Goal: Task Accomplishment & Management: Complete application form

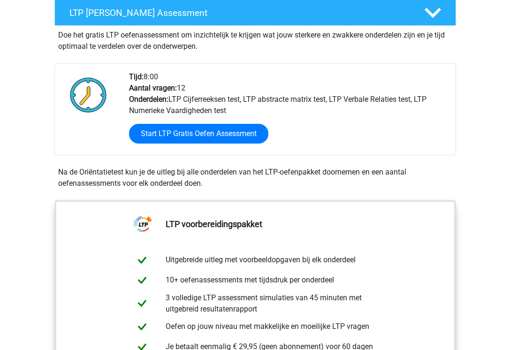
scroll to position [263, 0]
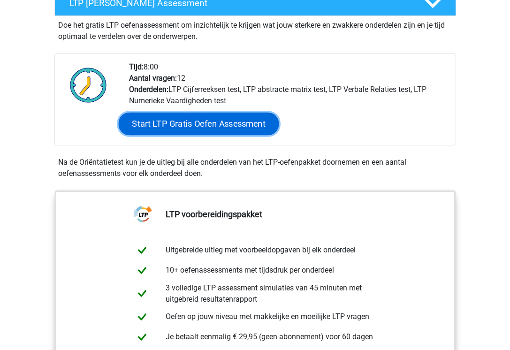
click at [255, 130] on link "Start LTP Gratis Oefen Assessment" at bounding box center [198, 123] width 160 height 22
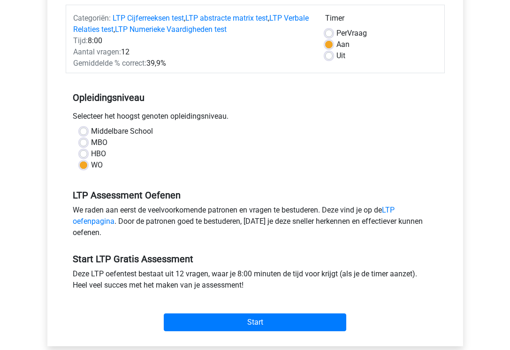
scroll to position [178, 0]
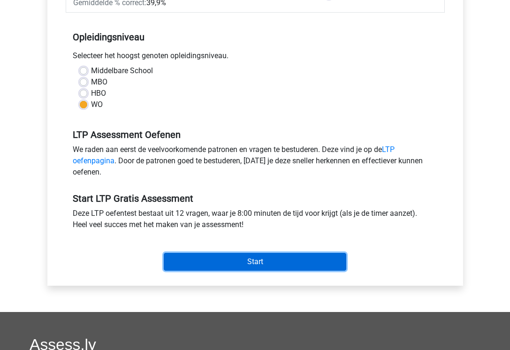
click at [225, 263] on input "Start" at bounding box center [255, 262] width 182 height 18
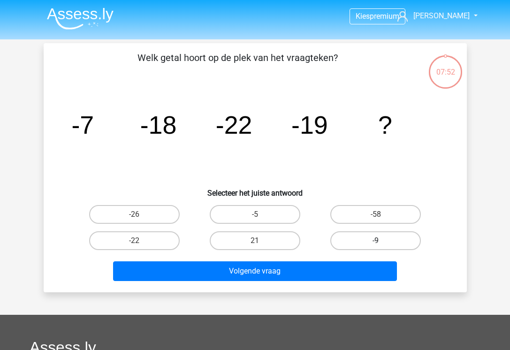
click at [373, 246] on label "-9" at bounding box center [375, 240] width 90 height 19
click at [375, 246] on input "-9" at bounding box center [378, 243] width 6 height 6
radio input "true"
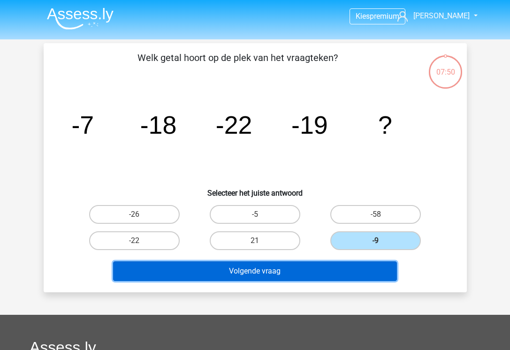
click at [360, 267] on button "Volgende vraag" at bounding box center [255, 271] width 284 height 20
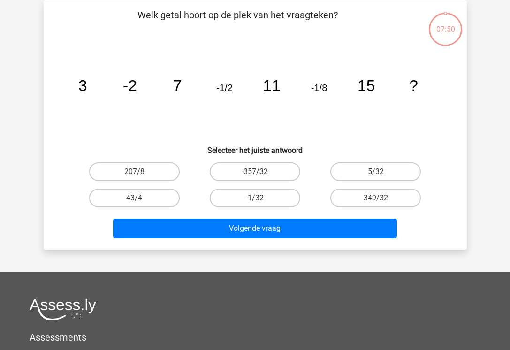
scroll to position [43, 0]
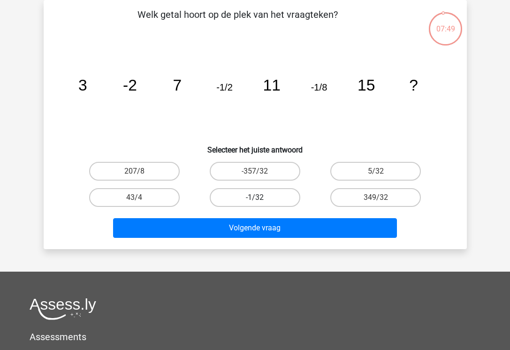
click at [252, 206] on label "-1/32" at bounding box center [255, 197] width 90 height 19
click at [255, 203] on input "-1/32" at bounding box center [258, 200] width 6 height 6
radio input "true"
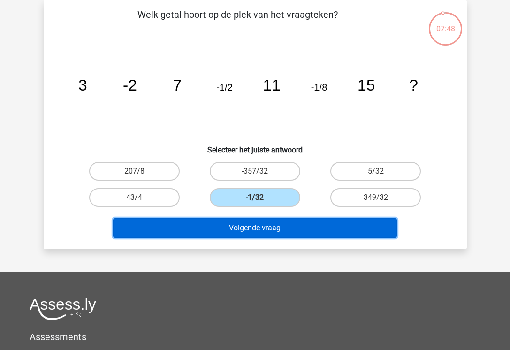
click at [254, 235] on button "Volgende vraag" at bounding box center [255, 228] width 284 height 20
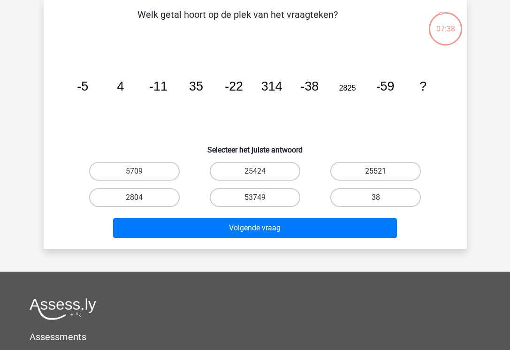
click at [383, 171] on label "25521" at bounding box center [375, 171] width 90 height 19
click at [382, 171] on input "25521" at bounding box center [378, 174] width 6 height 6
radio input "true"
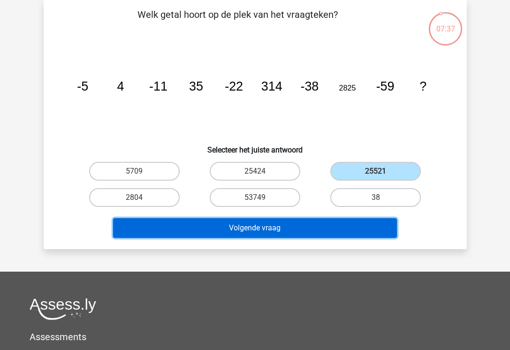
click at [356, 229] on button "Volgende vraag" at bounding box center [255, 228] width 284 height 20
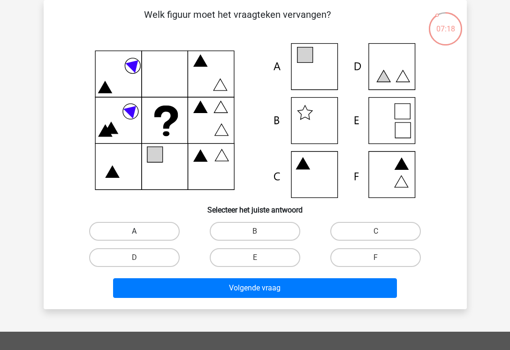
click at [134, 230] on label "A" at bounding box center [134, 231] width 90 height 19
click at [134, 231] on input "A" at bounding box center [137, 234] width 6 height 6
radio input "true"
click at [195, 299] on div "Volgende vraag" at bounding box center [255, 289] width 362 height 23
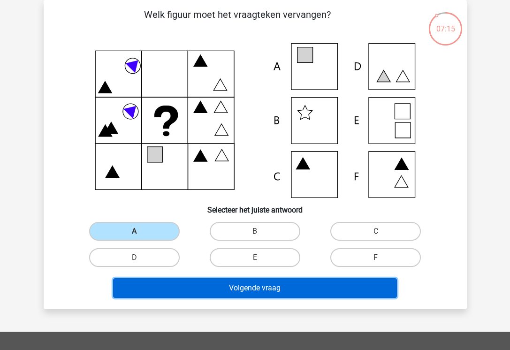
click at [201, 295] on button "Volgende vraag" at bounding box center [255, 288] width 284 height 20
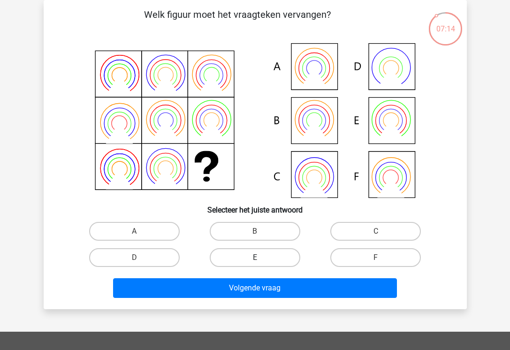
click at [282, 266] on label "E" at bounding box center [255, 257] width 90 height 19
click at [261, 263] on input "E" at bounding box center [258, 260] width 6 height 6
radio input "true"
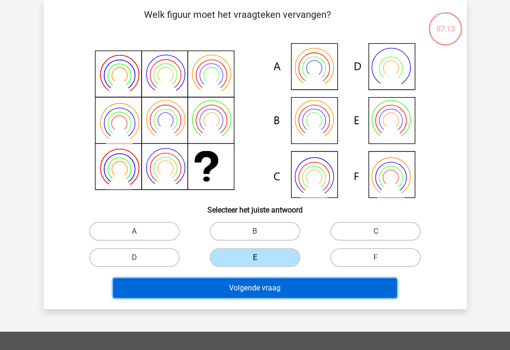
click at [282, 284] on button "Volgende vraag" at bounding box center [255, 288] width 284 height 20
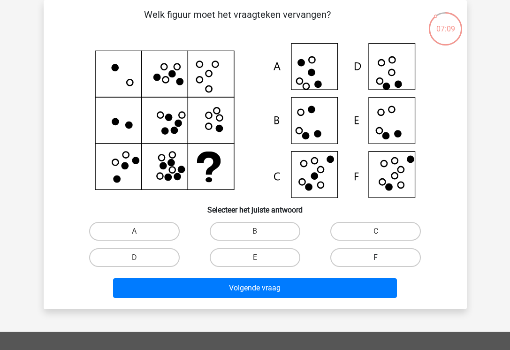
click at [404, 265] on label "F" at bounding box center [375, 257] width 90 height 19
click at [382, 263] on input "F" at bounding box center [378, 260] width 6 height 6
radio input "true"
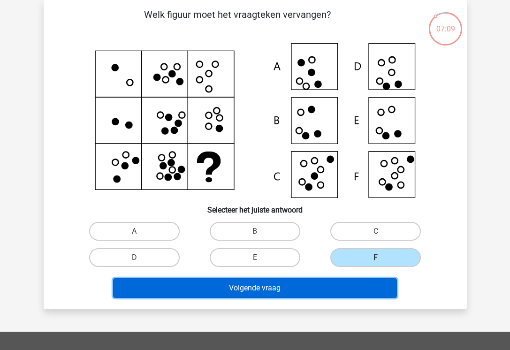
click at [367, 287] on button "Volgende vraag" at bounding box center [255, 288] width 284 height 20
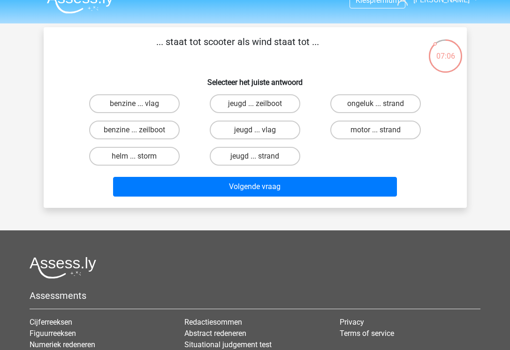
scroll to position [0, 0]
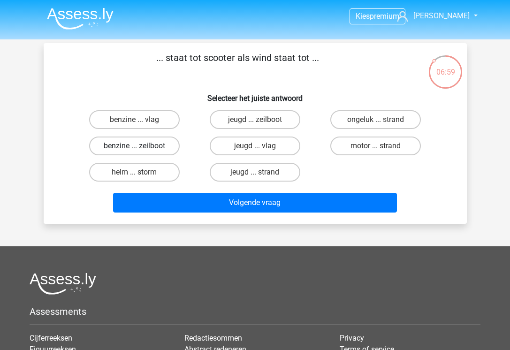
click at [150, 143] on label "benzine ... zeilboot" at bounding box center [134, 145] width 90 height 19
click at [140, 146] on input "benzine ... zeilboot" at bounding box center [137, 149] width 6 height 6
radio input "true"
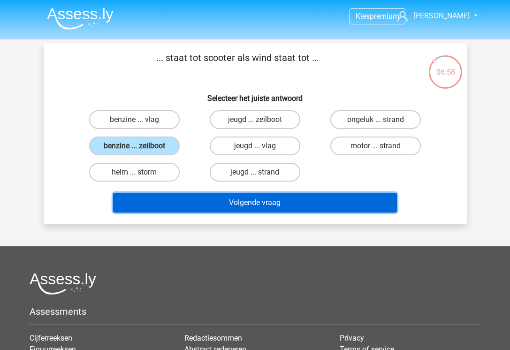
click at [194, 204] on button "Volgende vraag" at bounding box center [255, 203] width 284 height 20
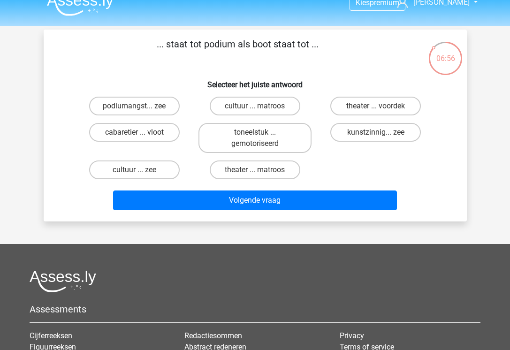
scroll to position [13, 0]
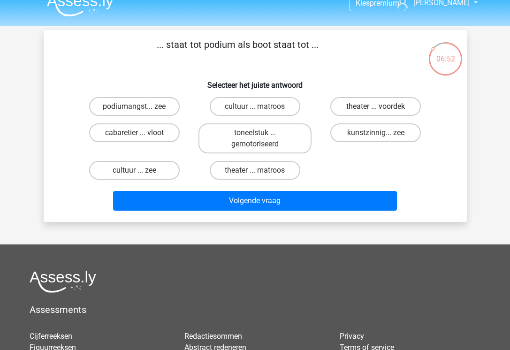
click at [385, 102] on label "theater ... voordek" at bounding box center [375, 106] width 90 height 19
click at [382, 106] on input "theater ... voordek" at bounding box center [378, 109] width 6 height 6
radio input "true"
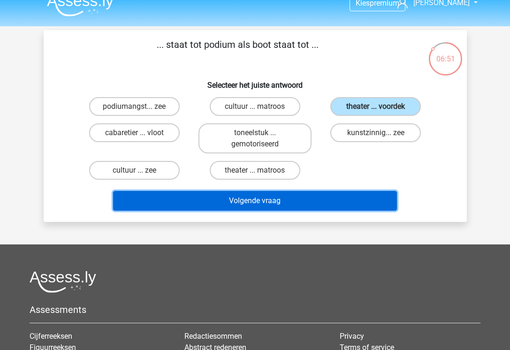
click at [336, 200] on button "Volgende vraag" at bounding box center [255, 201] width 284 height 20
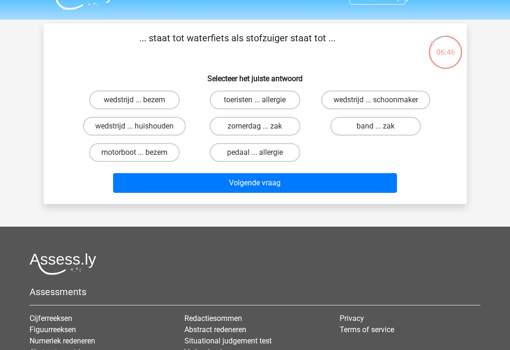
scroll to position [18, 0]
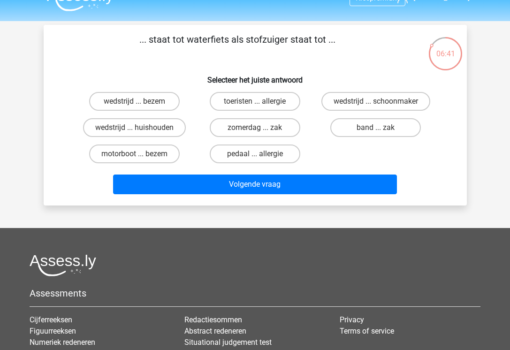
click at [255, 155] on input "pedaal ... allergie" at bounding box center [258, 157] width 6 height 6
radio input "true"
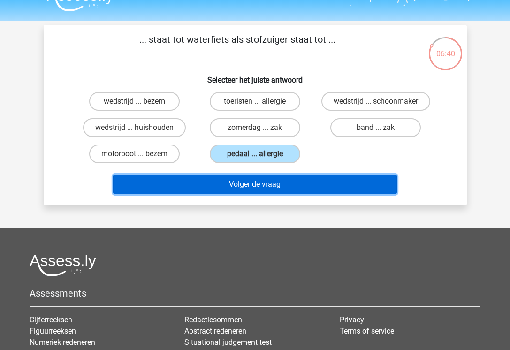
click at [262, 188] on button "Volgende vraag" at bounding box center [255, 184] width 284 height 20
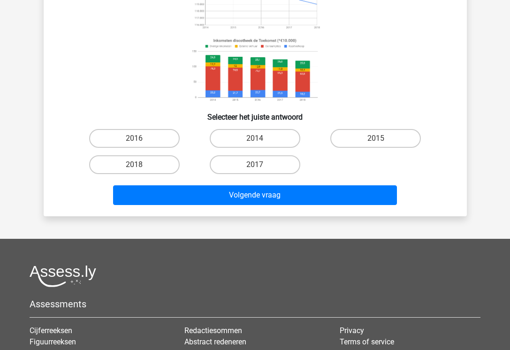
scroll to position [0, 0]
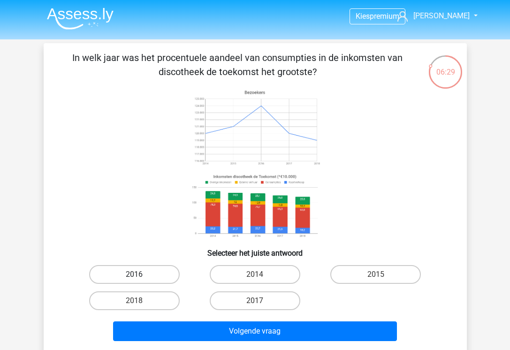
click at [150, 284] on label "2016" at bounding box center [134, 274] width 90 height 19
click at [140, 280] on input "2016" at bounding box center [137, 277] width 6 height 6
radio input "true"
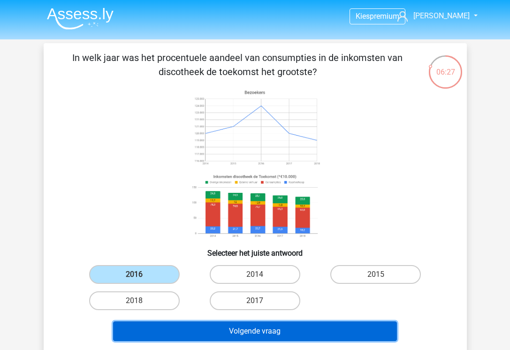
click at [211, 341] on button "Volgende vraag" at bounding box center [255, 331] width 284 height 20
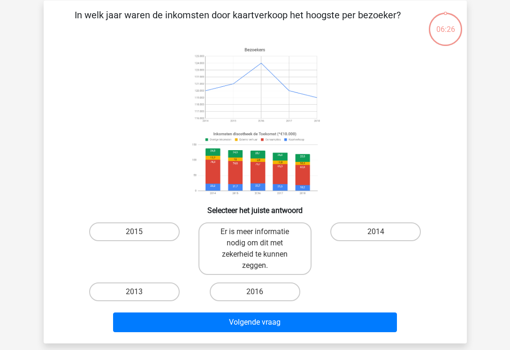
scroll to position [43, 0]
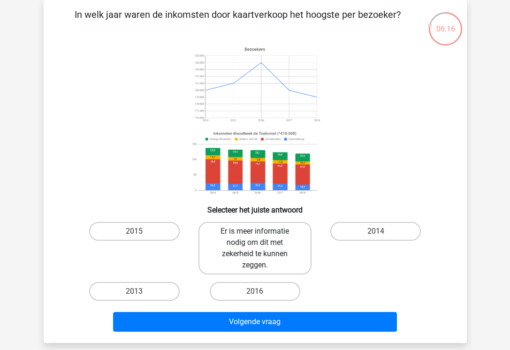
click at [270, 268] on label "Er is meer informatie nodig om dit met zekerheid te kunnen zeggen." at bounding box center [254, 248] width 113 height 52
click at [261, 237] on input "Er is meer informatie nodig om dit met zekerheid te kunnen zeggen." at bounding box center [258, 234] width 6 height 6
radio input "true"
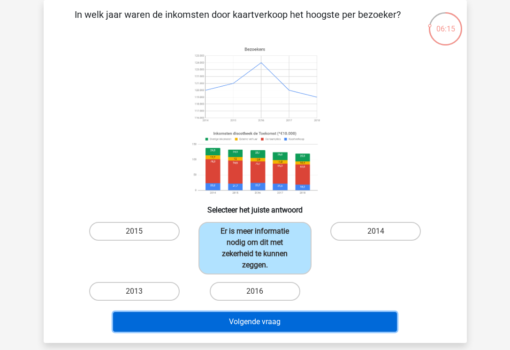
click at [262, 331] on button "Volgende vraag" at bounding box center [255, 322] width 284 height 20
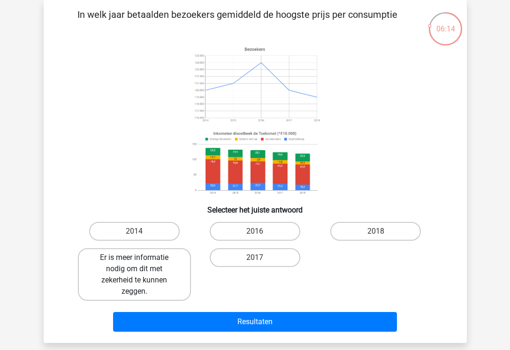
click at [150, 281] on label "Er is meer informatie nodig om dit met zekerheid te kunnen zeggen." at bounding box center [134, 274] width 113 height 52
click at [140, 263] on input "Er is meer informatie nodig om dit met zekerheid te kunnen zeggen." at bounding box center [137, 260] width 6 height 6
radio input "true"
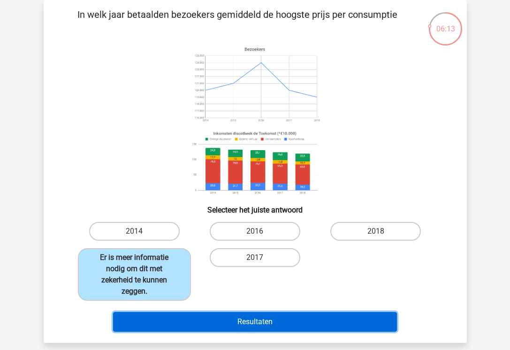
click at [193, 322] on button "Resultaten" at bounding box center [255, 322] width 284 height 20
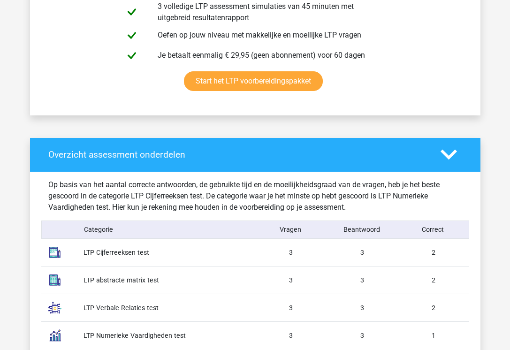
scroll to position [593, 0]
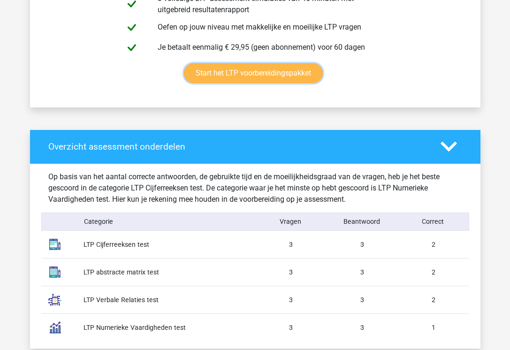
click at [225, 80] on link "Start het LTP voorbereidingspakket" at bounding box center [253, 73] width 139 height 20
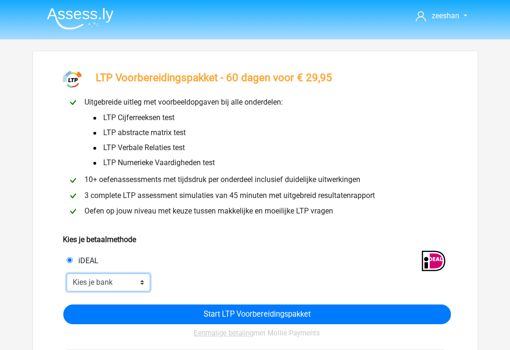
click at [67, 273] on select "Kies je bank ABN AMRO ING Rabobank ASN Bank bunq Knab N26 NN Regiobank Revolut …" at bounding box center [109, 282] width 84 height 18
select select "ideal_[SWIFT_CODE]"
click option "Revolut" at bounding box center [0, 0] width 0 height 0
